Goal: Find specific page/section

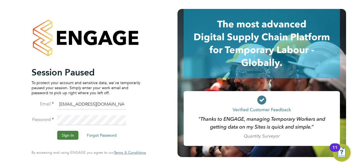
click at [65, 134] on button "Sign In" at bounding box center [67, 135] width 21 height 9
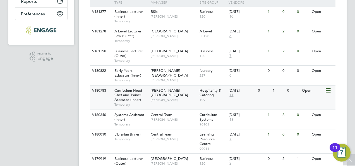
scroll to position [166, 0]
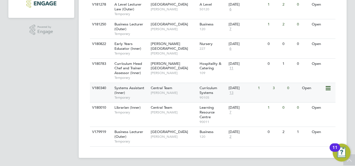
click at [133, 88] on span "Systems Assistant (Inner)" at bounding box center [129, 89] width 30 height 9
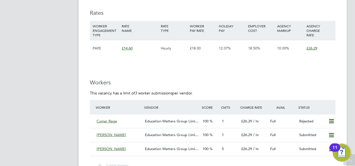
scroll to position [886, 0]
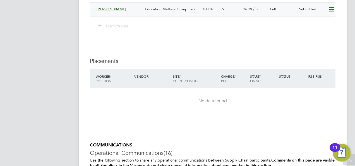
click at [148, 9] on span "Education Matters Group Limi…" at bounding box center [172, 9] width 54 height 5
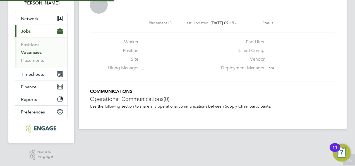
scroll to position [5, 80]
